Goal: Task Accomplishment & Management: Manage account settings

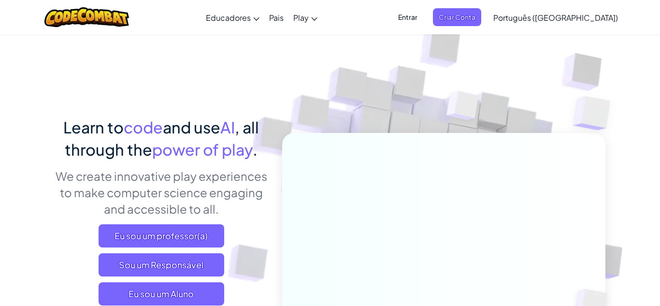
click at [423, 19] on span "Entrar" at bounding box center [407, 17] width 31 height 18
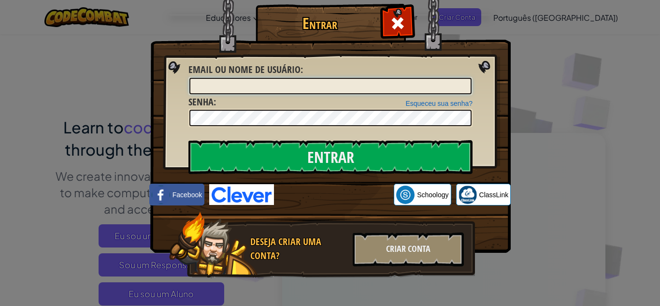
click at [286, 85] on input "Email ou nome de usuário :" at bounding box center [330, 86] width 282 height 16
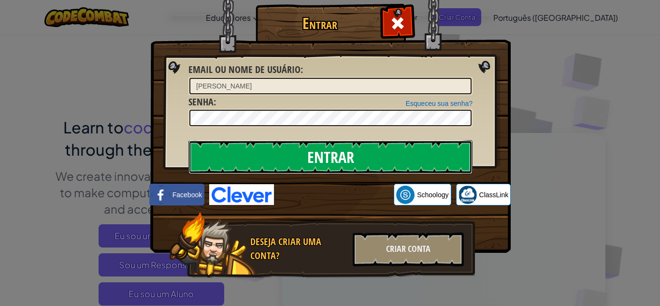
click at [290, 158] on input "Entrar" at bounding box center [330, 157] width 284 height 34
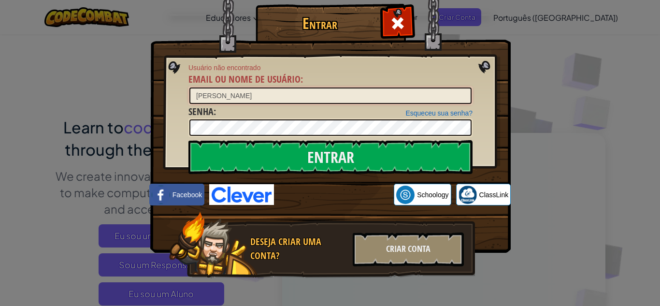
click at [230, 92] on input "[PERSON_NAME]" at bounding box center [330, 95] width 282 height 16
type input "maria123"
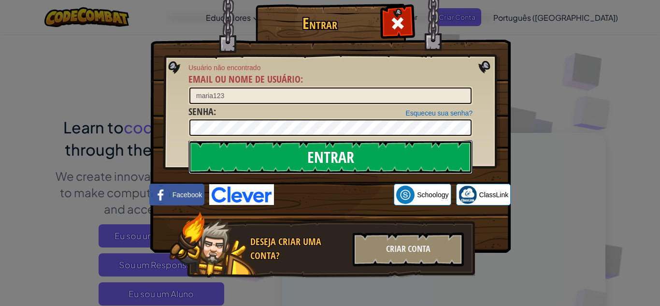
click at [230, 147] on input "Entrar" at bounding box center [330, 157] width 284 height 34
